Goal: Task Accomplishment & Management: Manage account settings

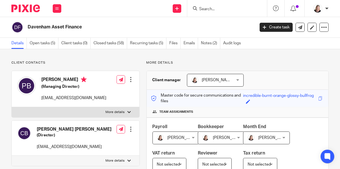
scroll to position [152, 0]
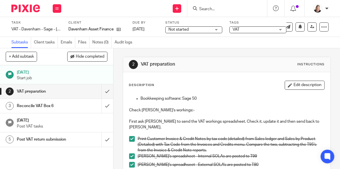
scroll to position [28, 0]
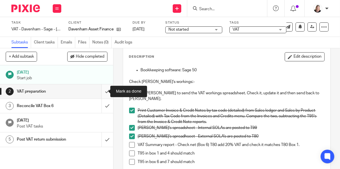
click at [102, 90] on input "submit" at bounding box center [56, 92] width 113 height 14
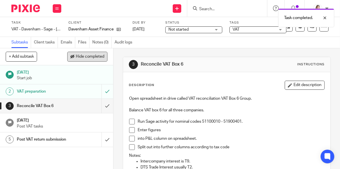
click at [87, 56] on span "Hide completed" at bounding box center [90, 57] width 28 height 5
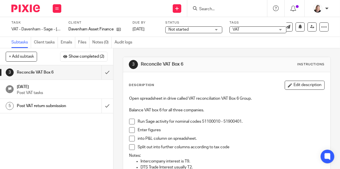
scroll to position [28, 0]
